Goal: Task Accomplishment & Management: Use online tool/utility

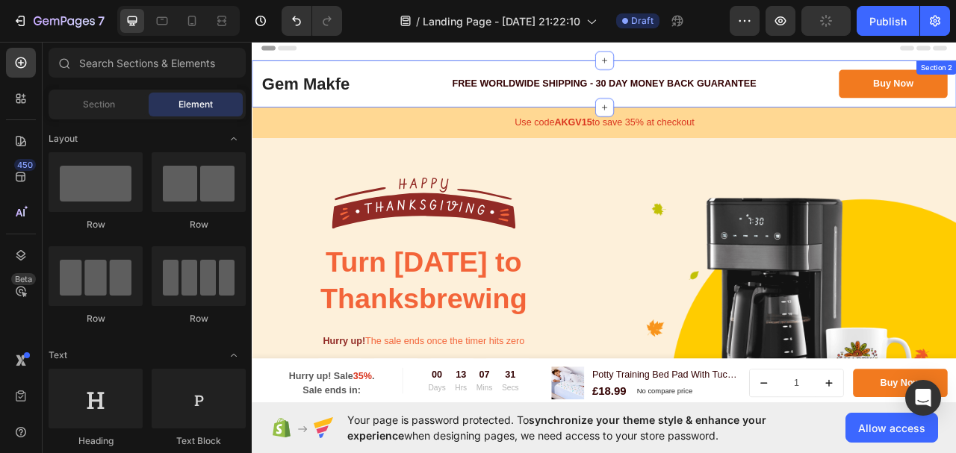
click at [621, 71] on div "Gem Makfe Heading FREE WORLDWIDE SHIPPING - 30 DAY MONEY BACK GUARANTEE Text bl…" at bounding box center [700, 96] width 896 height 60
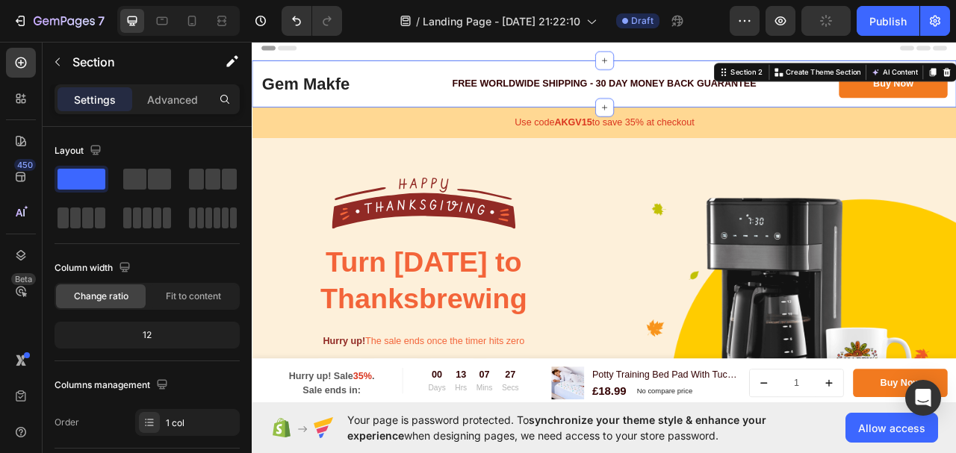
click at [447, 76] on div "Gem Makfe Heading FREE WORLDWIDE SHIPPING - 30 DAY MONEY BACK GUARANTEE Text bl…" at bounding box center [700, 96] width 896 height 60
click at [401, 75] on div "Gem Makfe Heading FREE WORLDWIDE SHIPPING - 30 DAY MONEY BACK GUARANTEE Text bl…" at bounding box center [700, 96] width 896 height 60
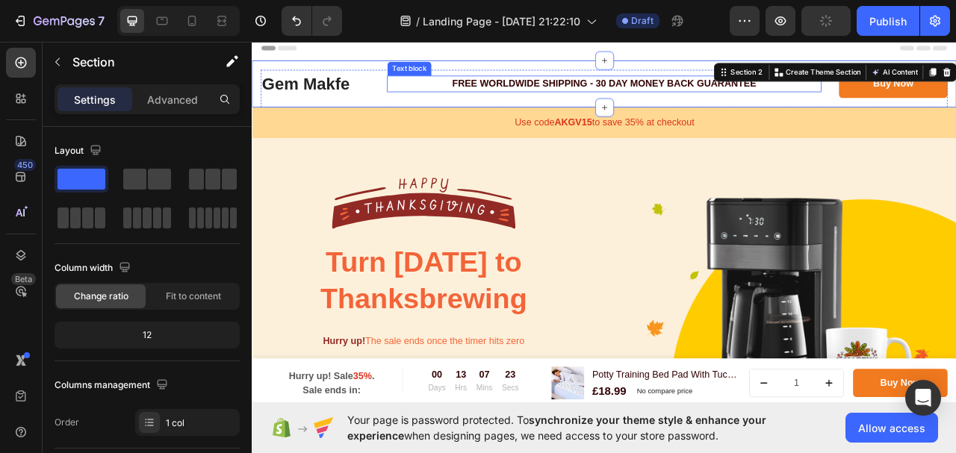
click at [567, 99] on p "FREE WORLDWIDE SHIPPING - 30 DAY MONEY BACK GUARANTEE" at bounding box center [700, 96] width 550 height 18
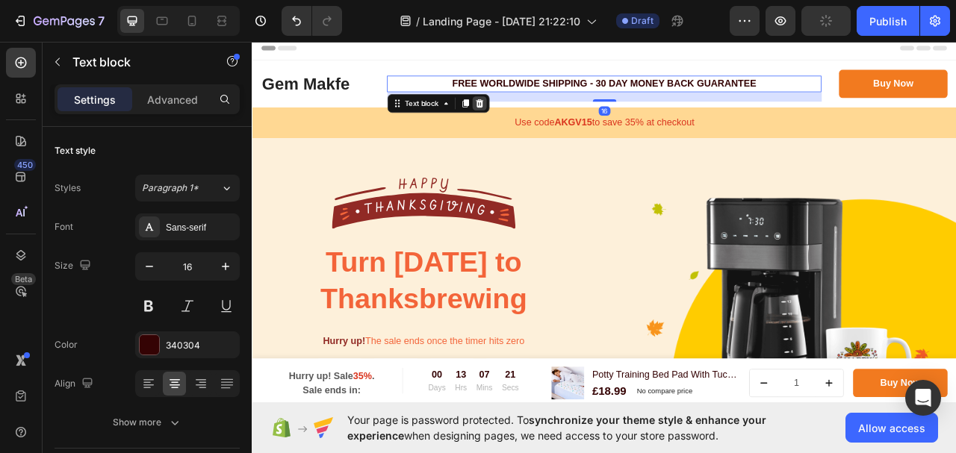
click at [542, 117] on icon at bounding box center [541, 121] width 12 height 12
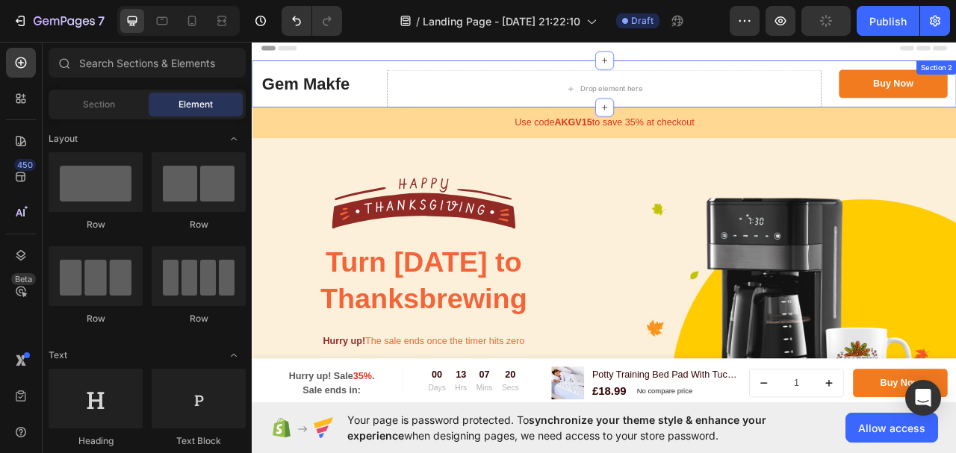
click at [416, 71] on div "Gem Makfe Heading Drop element here Buy Now Button Row Section 2" at bounding box center [700, 96] width 896 height 60
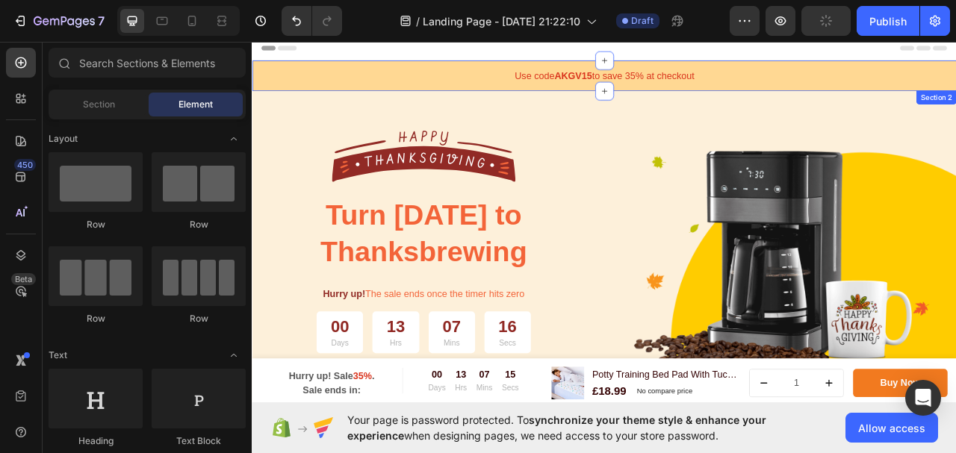
click at [904, 69] on div "Use code AKGV15 to save 35% at checkout Text block Row Section 2" at bounding box center [700, 85] width 896 height 39
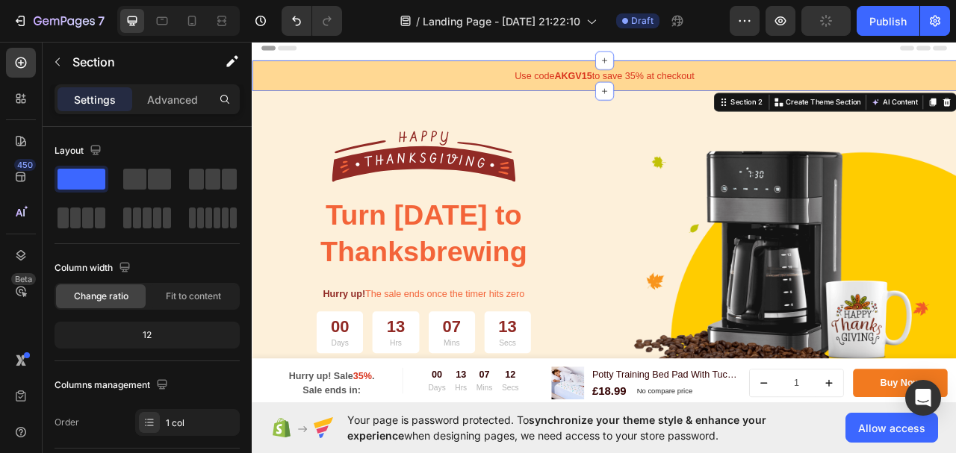
click at [408, 68] on div "Use code AKGV15 to save 35% at checkout Text block Row Section 2 You can create…" at bounding box center [700, 85] width 896 height 39
click at [955, 69] on div "Use code AKGV15 to save 35% at checkout Text block Row Section 2 You can create…" at bounding box center [700, 85] width 896 height 39
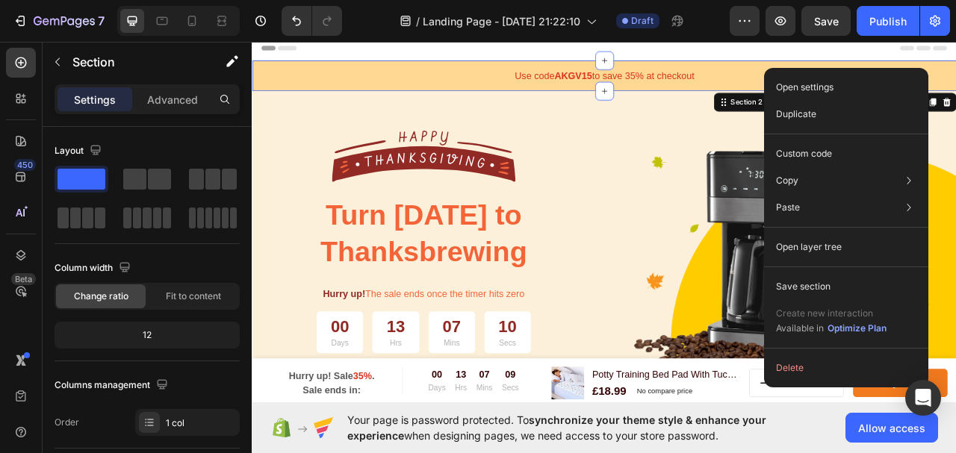
click at [955, 69] on div "Use code AKGV15 to save 35% at checkout Text block Row Section 2 You can create…" at bounding box center [700, 85] width 896 height 39
click at [829, 368] on button "Delete" at bounding box center [846, 368] width 152 height 27
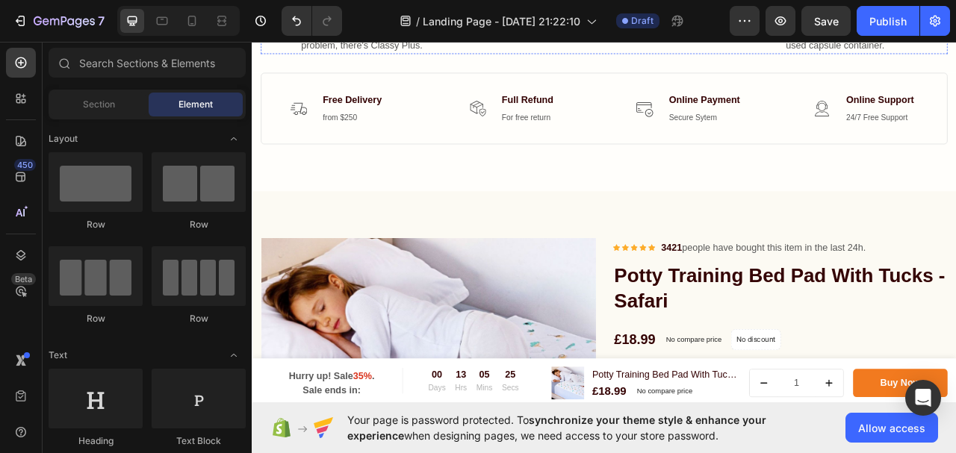
scroll to position [1046, 0]
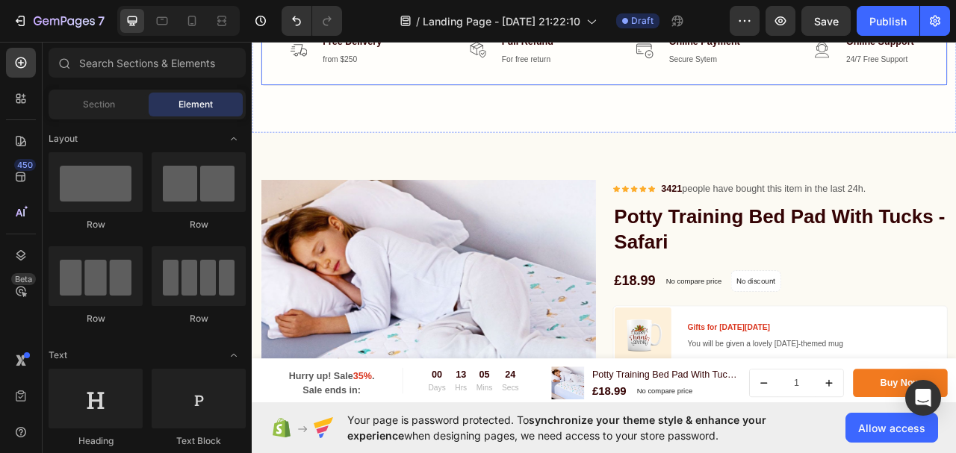
click at [868, 99] on div "Image Free Delivery Text block from $250 Text block Icon List Image Full Refund…" at bounding box center [700, 52] width 874 height 91
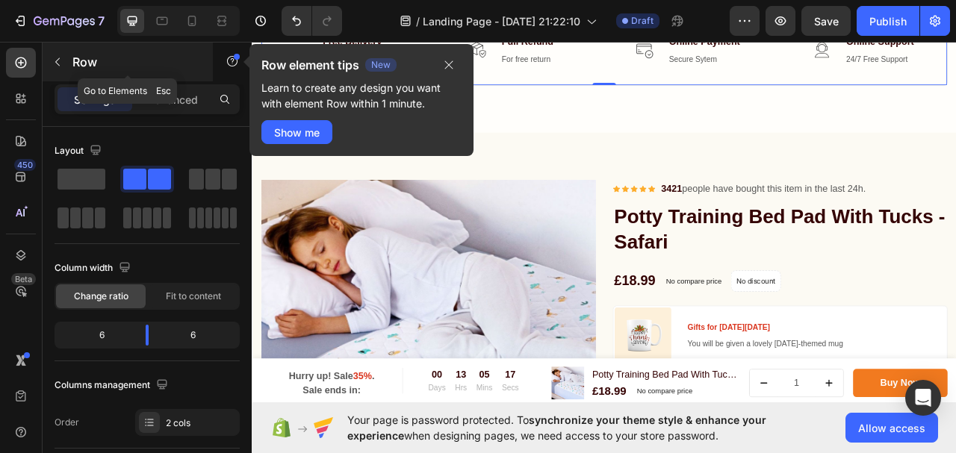
click at [58, 56] on icon "button" at bounding box center [58, 62] width 12 height 12
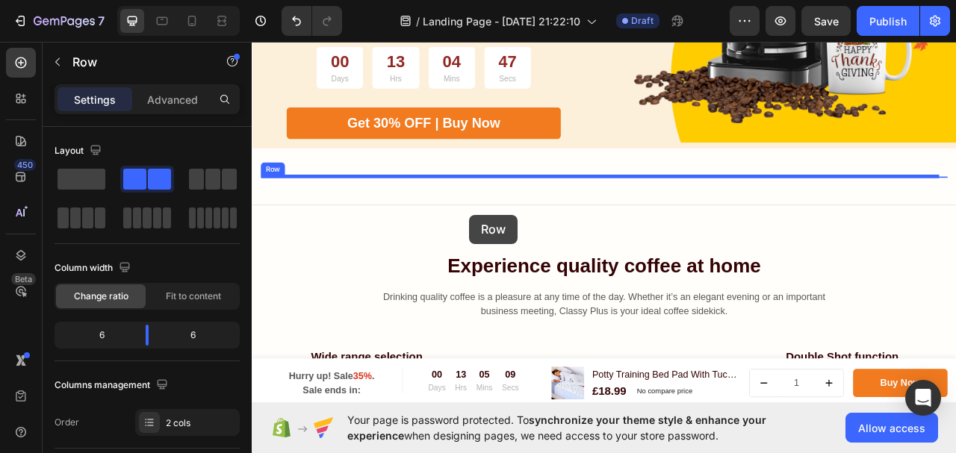
scroll to position [349, 0]
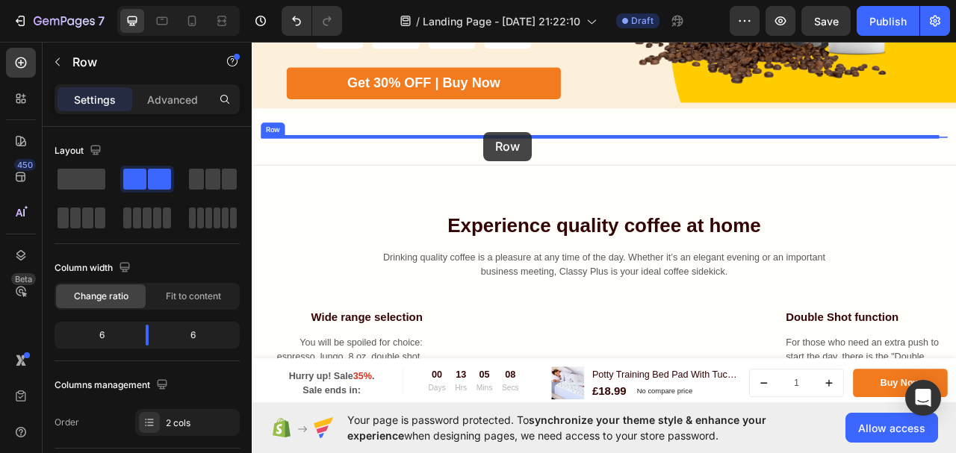
drag, startPoint x: 461, startPoint y: 154, endPoint x: 546, endPoint y: 158, distance: 85.2
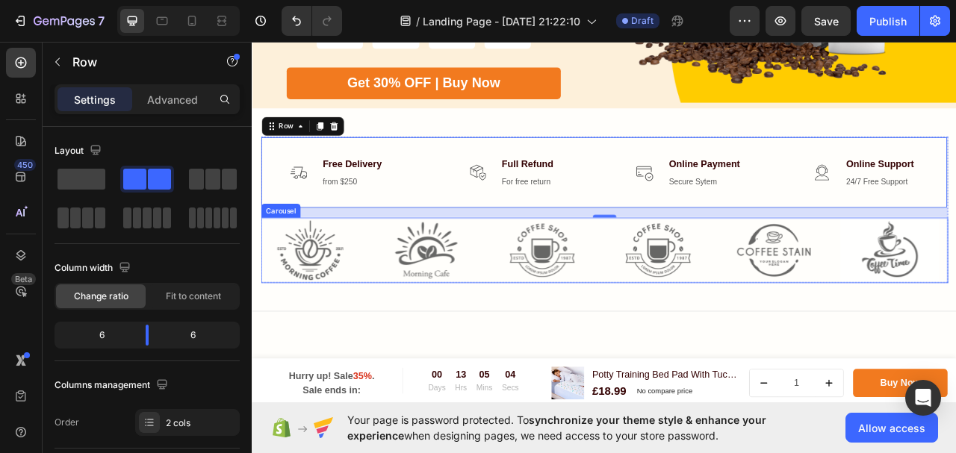
click at [551, 273] on div "Image Image Image Image Image Image" at bounding box center [700, 308] width 874 height 83
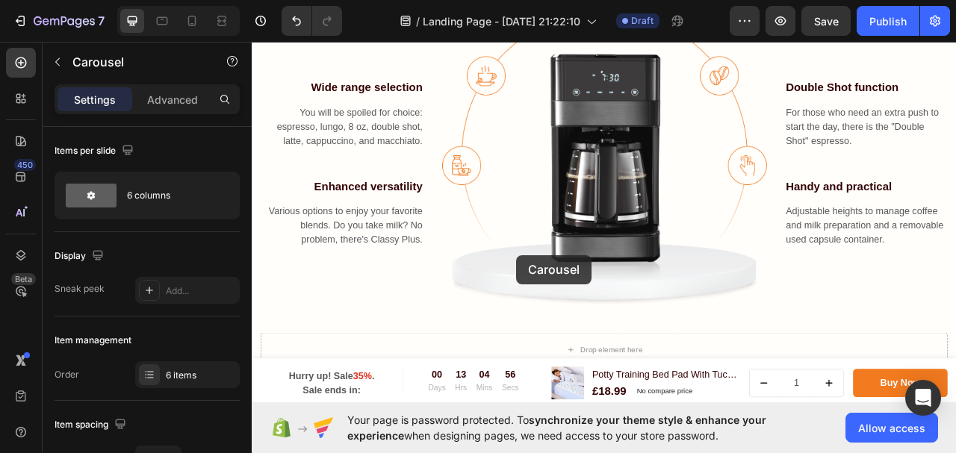
scroll to position [1218, 0]
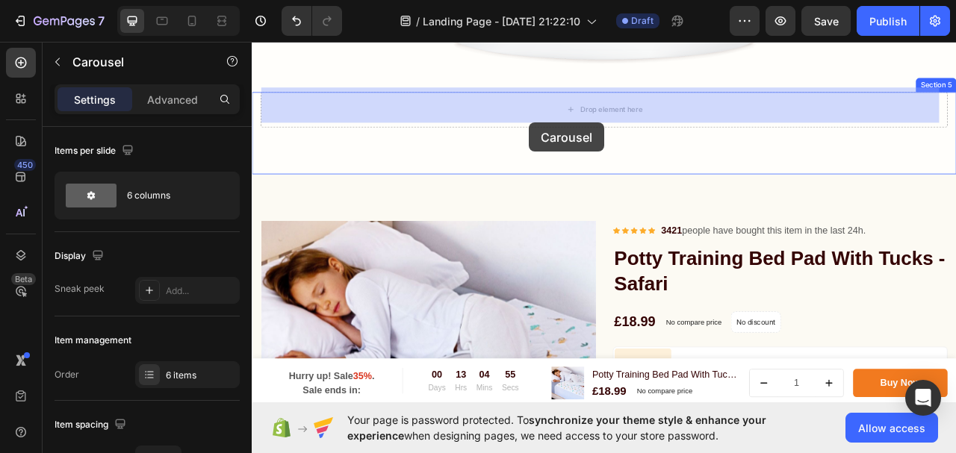
drag, startPoint x: 552, startPoint y: 277, endPoint x: 604, endPoint y: 146, distance: 141.5
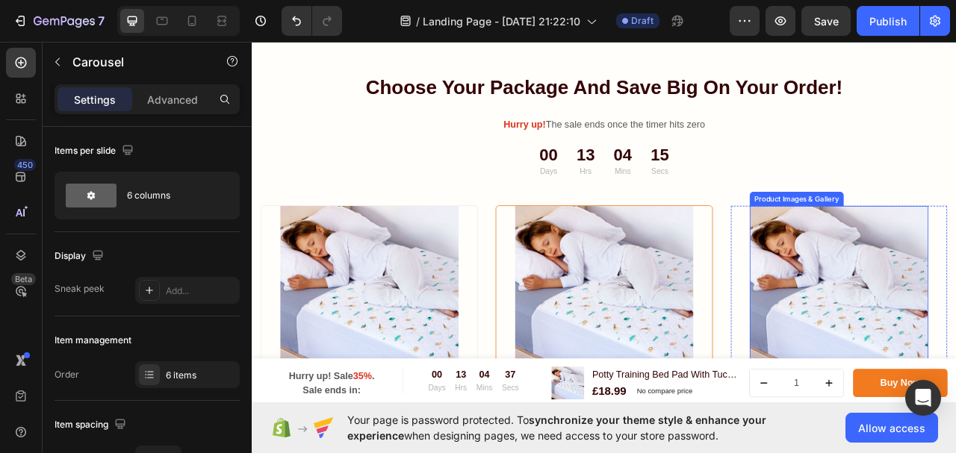
scroll to position [3927, 0]
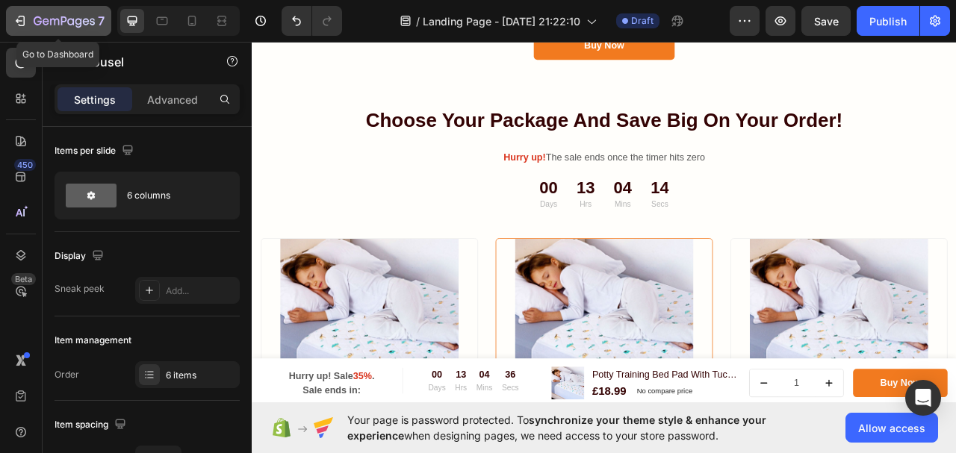
click at [21, 18] on icon "button" at bounding box center [20, 20] width 15 height 15
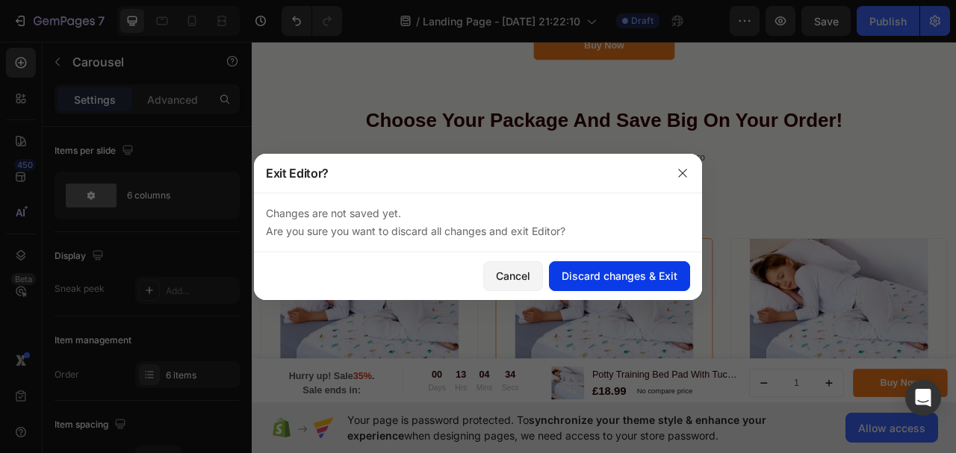
click at [656, 281] on div "Discard changes & Exit" at bounding box center [620, 276] width 116 height 16
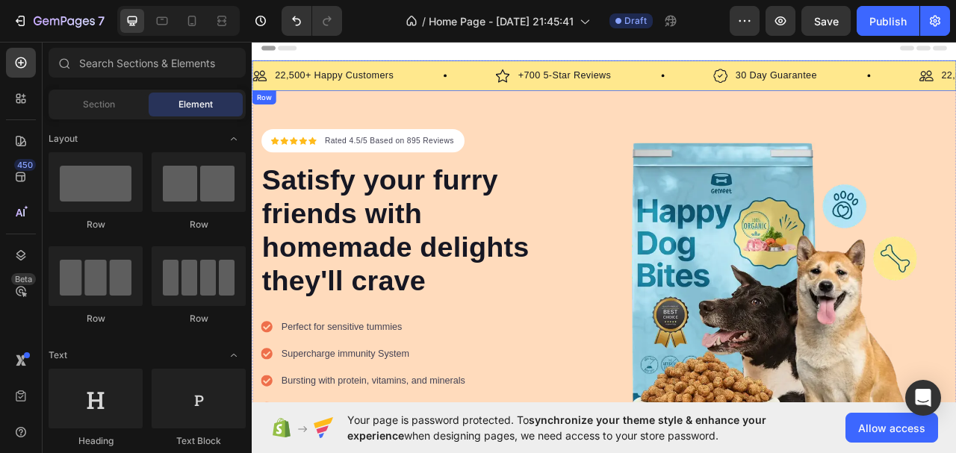
click at [453, 69] on div "Image 22,500+ Happy Customers Text Block Row Image +700 5-Star Reviews Text Blo…" at bounding box center [700, 85] width 896 height 39
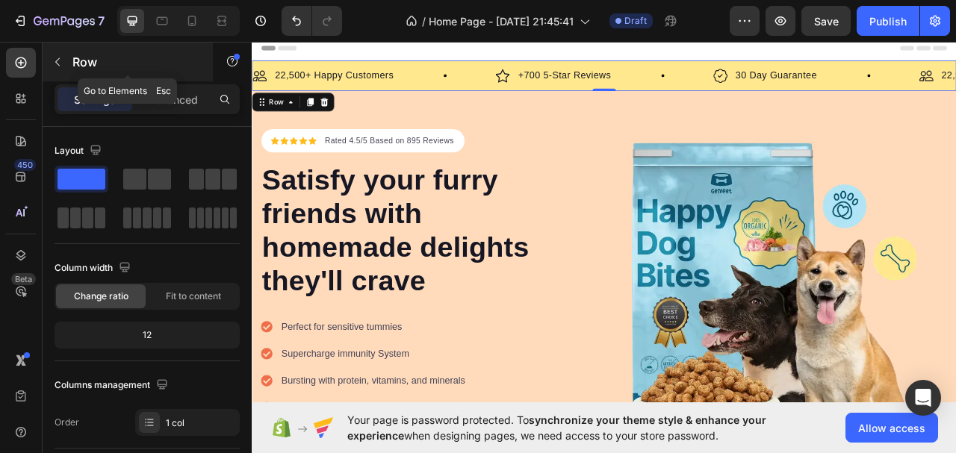
click at [63, 55] on button "button" at bounding box center [58, 62] width 24 height 24
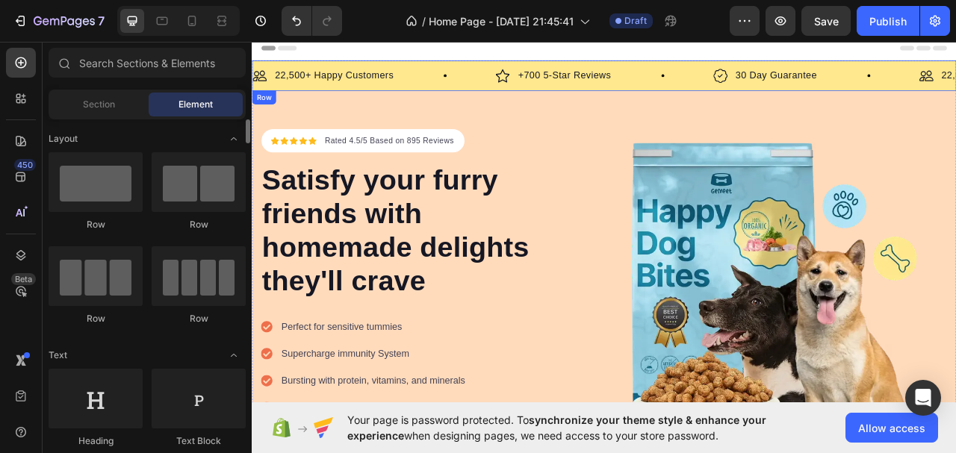
click at [516, 75] on div "Image 22,500+ Happy Customers Text Block Row" at bounding box center [406, 85] width 309 height 21
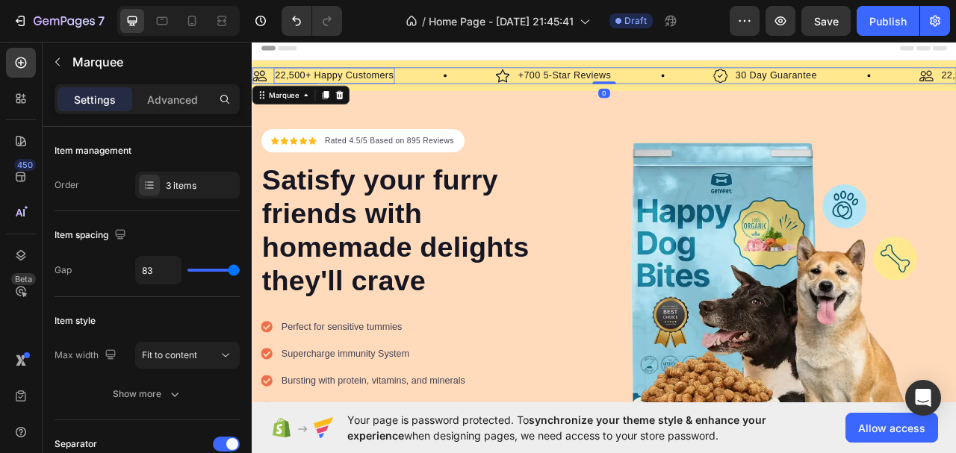
click at [394, 84] on p "22,500+ Happy Customers" at bounding box center [356, 86] width 151 height 18
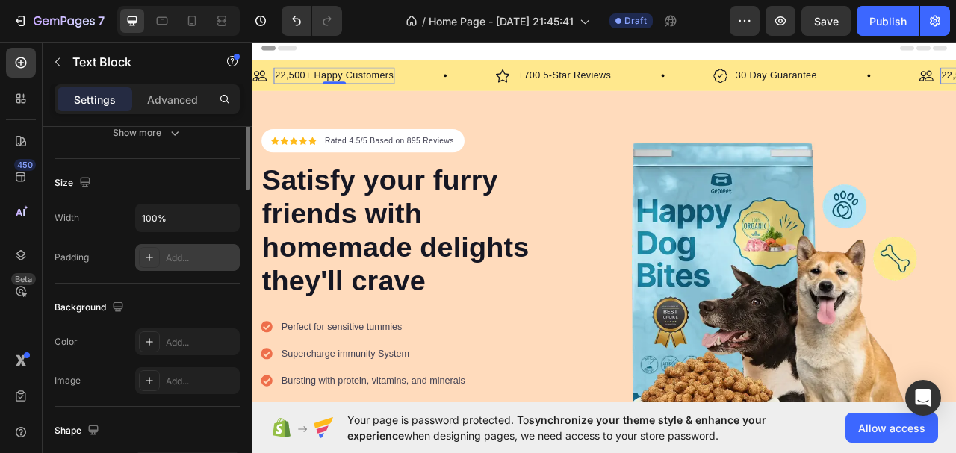
scroll to position [140, 0]
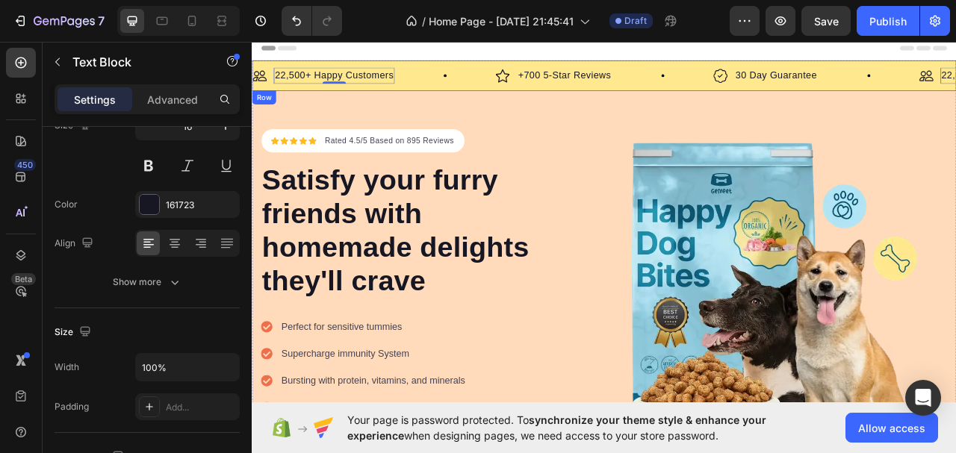
click at [753, 69] on div "Image 22,500+ Happy Customers Text Block 0 Row Image +700 5-Star Reviews Text B…" at bounding box center [700, 85] width 896 height 39
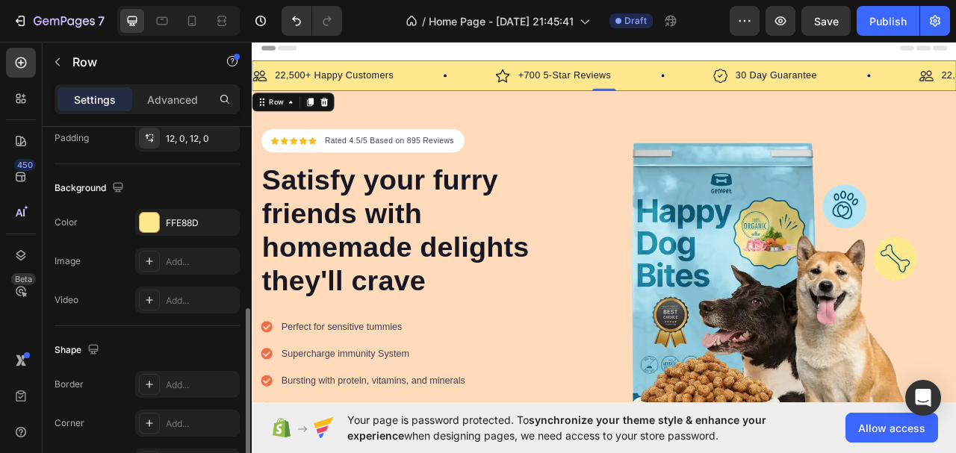
scroll to position [540, 0]
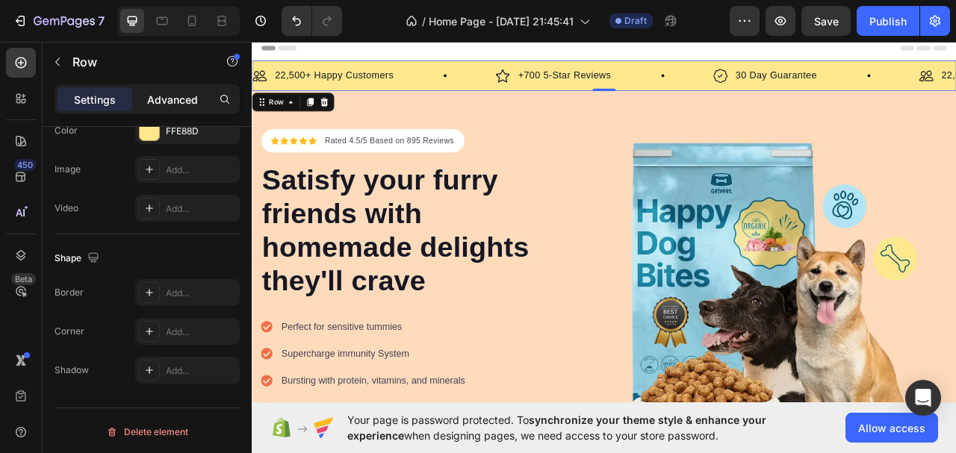
click at [161, 98] on p "Advanced" at bounding box center [172, 100] width 51 height 16
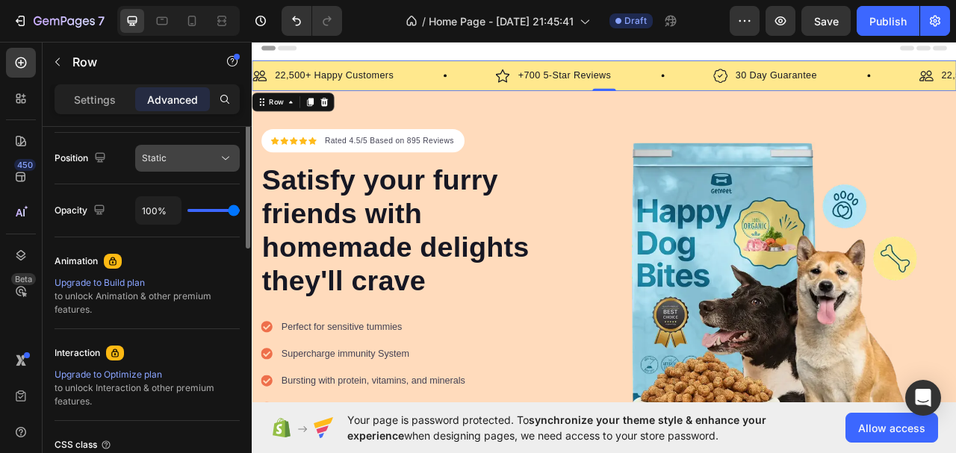
scroll to position [316, 0]
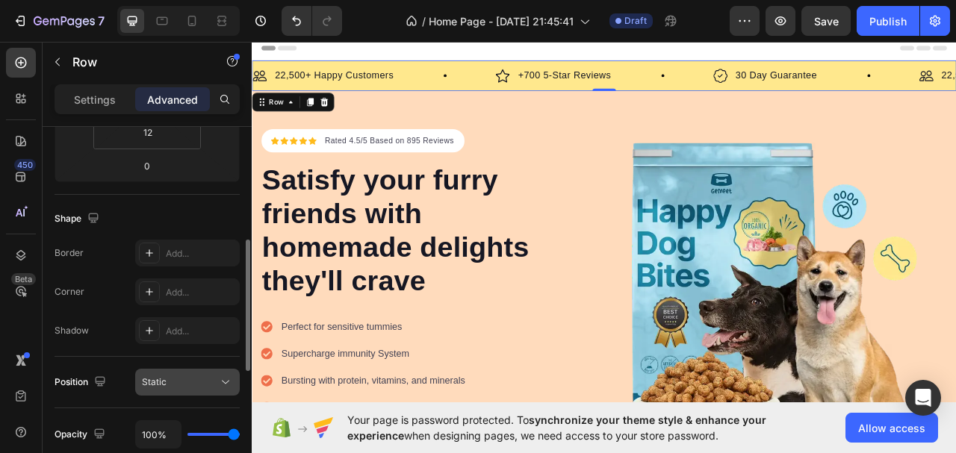
click at [198, 388] on div "Static" at bounding box center [187, 382] width 91 height 15
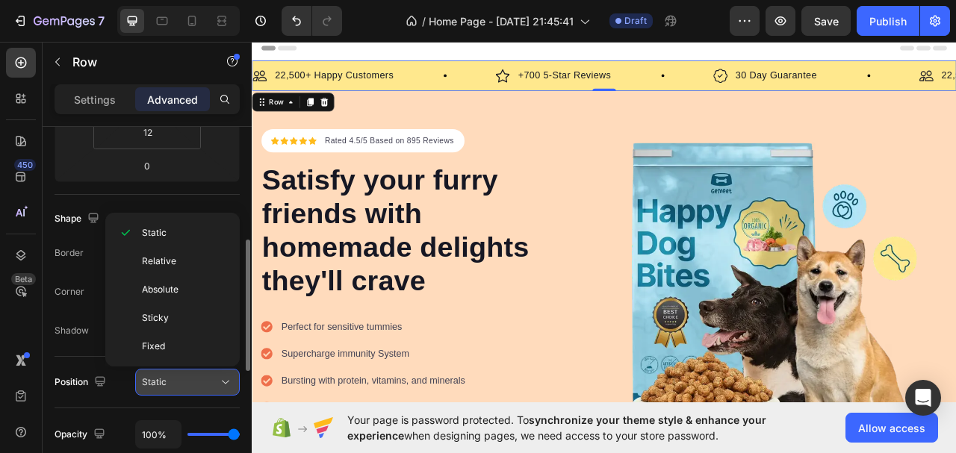
click at [184, 392] on button "Static" at bounding box center [187, 382] width 105 height 27
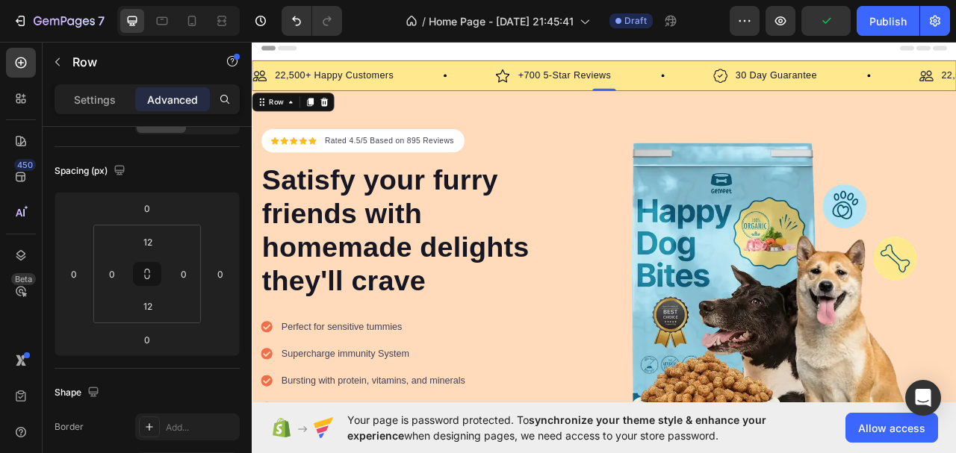
scroll to position [0, 0]
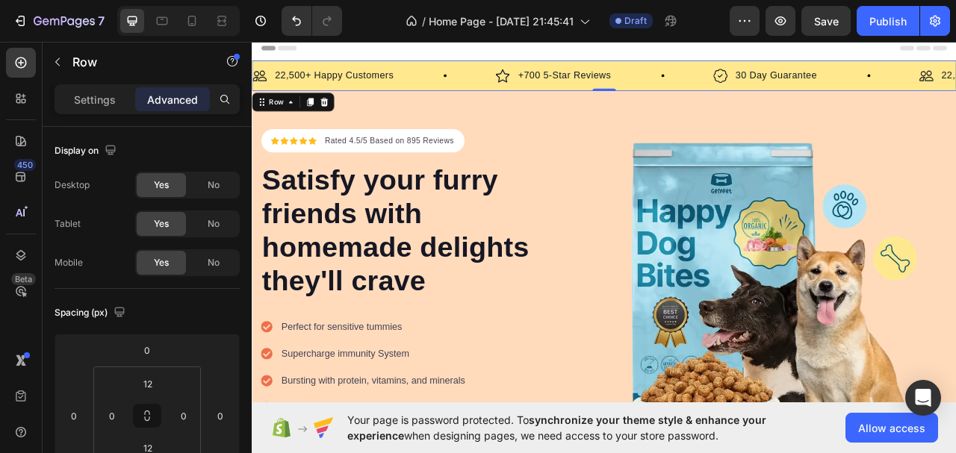
click at [373, 22] on div "/ Home Page - [DATE] 21:45:41 Draft" at bounding box center [542, 21] width 376 height 30
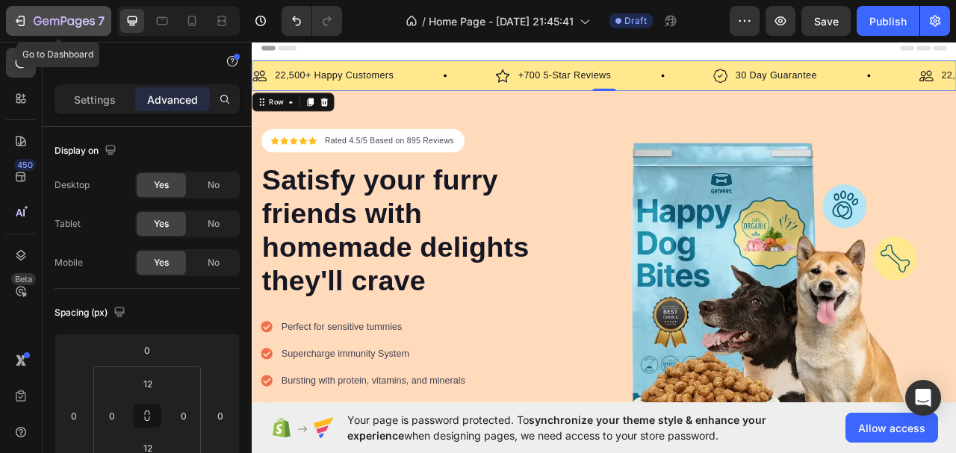
click at [19, 20] on icon "button" at bounding box center [20, 20] width 15 height 15
